Goal: Task Accomplishment & Management: Complete application form

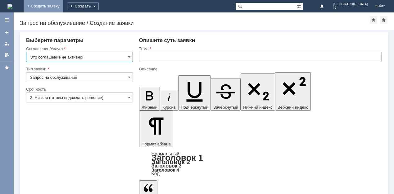
click at [63, 7] on link "+ Создать заявку" at bounding box center [44, 6] width 40 height 12
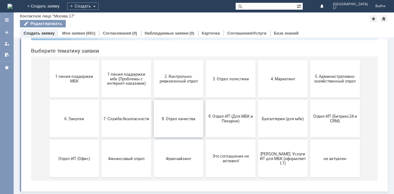
scroll to position [60, 0]
click at [240, 119] on span "9. Отдел-ИТ (Для МБК и Пекарни)" at bounding box center [231, 118] width 46 height 9
click at [138, 79] on span "1 линия поддержки мбк (Проблемы с интернет-заказами)" at bounding box center [126, 78] width 46 height 14
click at [186, 70] on button "2. Контрольно-ревизионный отдел" at bounding box center [179, 78] width 50 height 37
click at [237, 74] on button "3. Отдел логистики" at bounding box center [231, 78] width 50 height 37
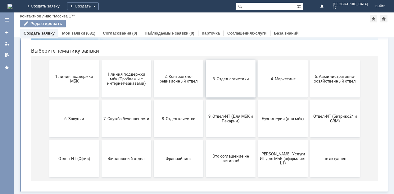
click at [241, 79] on span "3. Отдел логистики" at bounding box center [231, 78] width 46 height 5
click at [272, 79] on span "4. Маркетинг" at bounding box center [283, 78] width 46 height 5
click at [332, 74] on button "5. Административно-хозяйственный отдел" at bounding box center [335, 78] width 50 height 37
click at [84, 113] on button "6. Закупки" at bounding box center [74, 118] width 50 height 37
click at [136, 117] on span "7. Служба безопасности" at bounding box center [126, 118] width 46 height 5
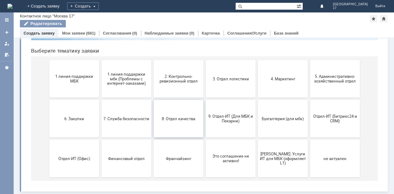
click at [182, 129] on button "8. Отдел качества" at bounding box center [179, 118] width 50 height 37
click at [282, 123] on button "Бухгалтерия (для мбк)" at bounding box center [283, 118] width 50 height 37
click at [80, 162] on button "Отдел-ИТ (Офис)" at bounding box center [74, 158] width 50 height 37
click at [186, 153] on button "Франчайзинг" at bounding box center [179, 158] width 50 height 37
click at [315, 83] on span "5. Административно-хозяйственный отдел" at bounding box center [335, 78] width 46 height 9
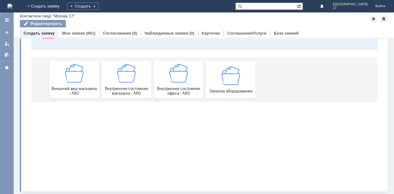
scroll to position [0, 0]
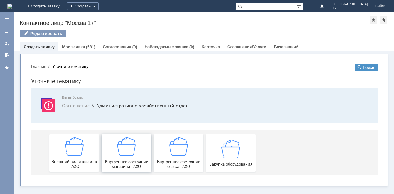
click at [123, 140] on img at bounding box center [126, 146] width 19 height 19
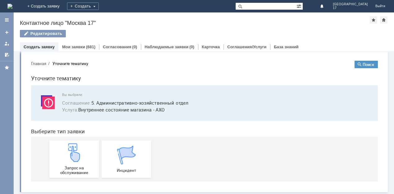
scroll to position [4, 0]
